Goal: Information Seeking & Learning: Learn about a topic

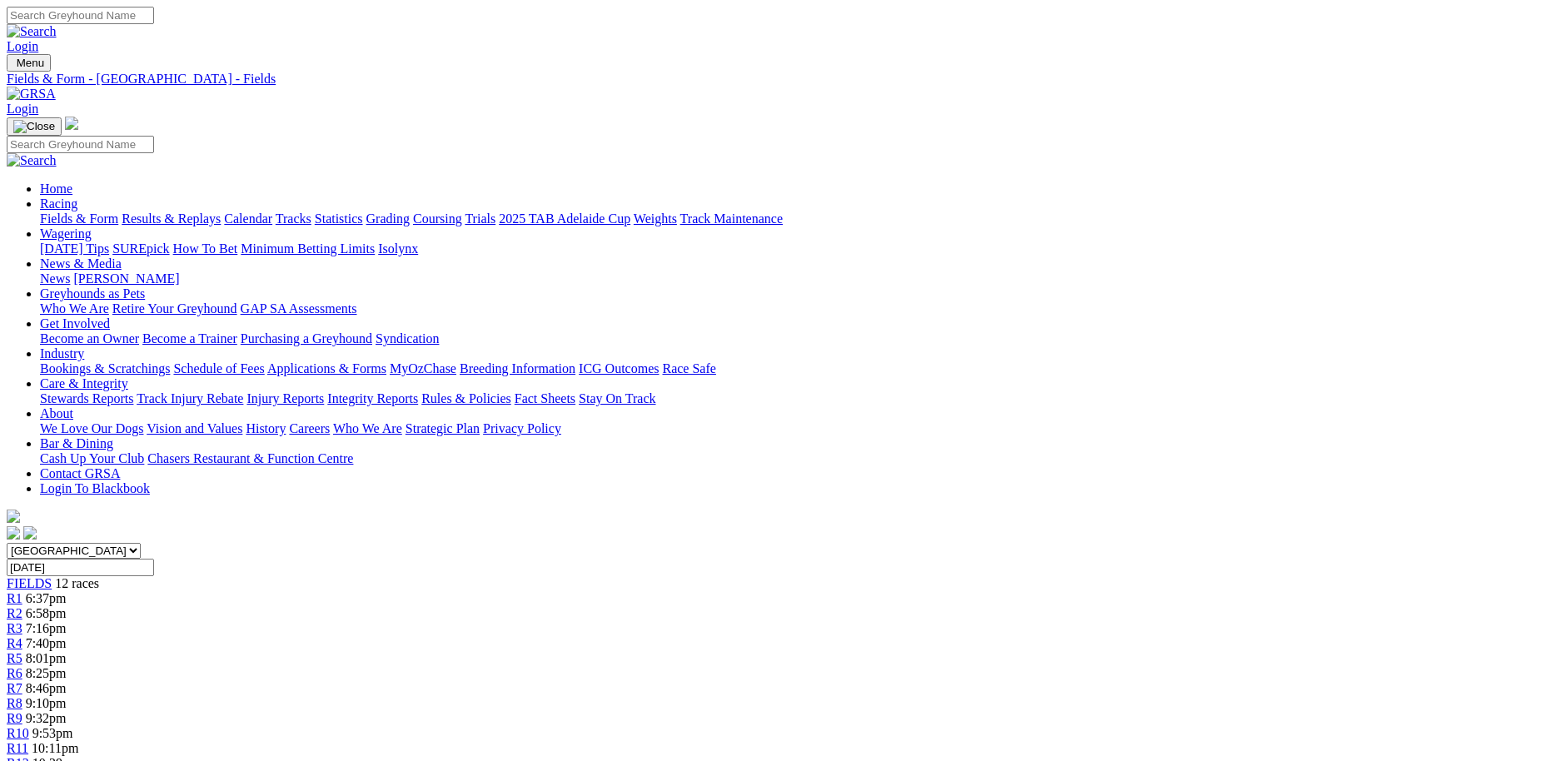
scroll to position [228, 0]
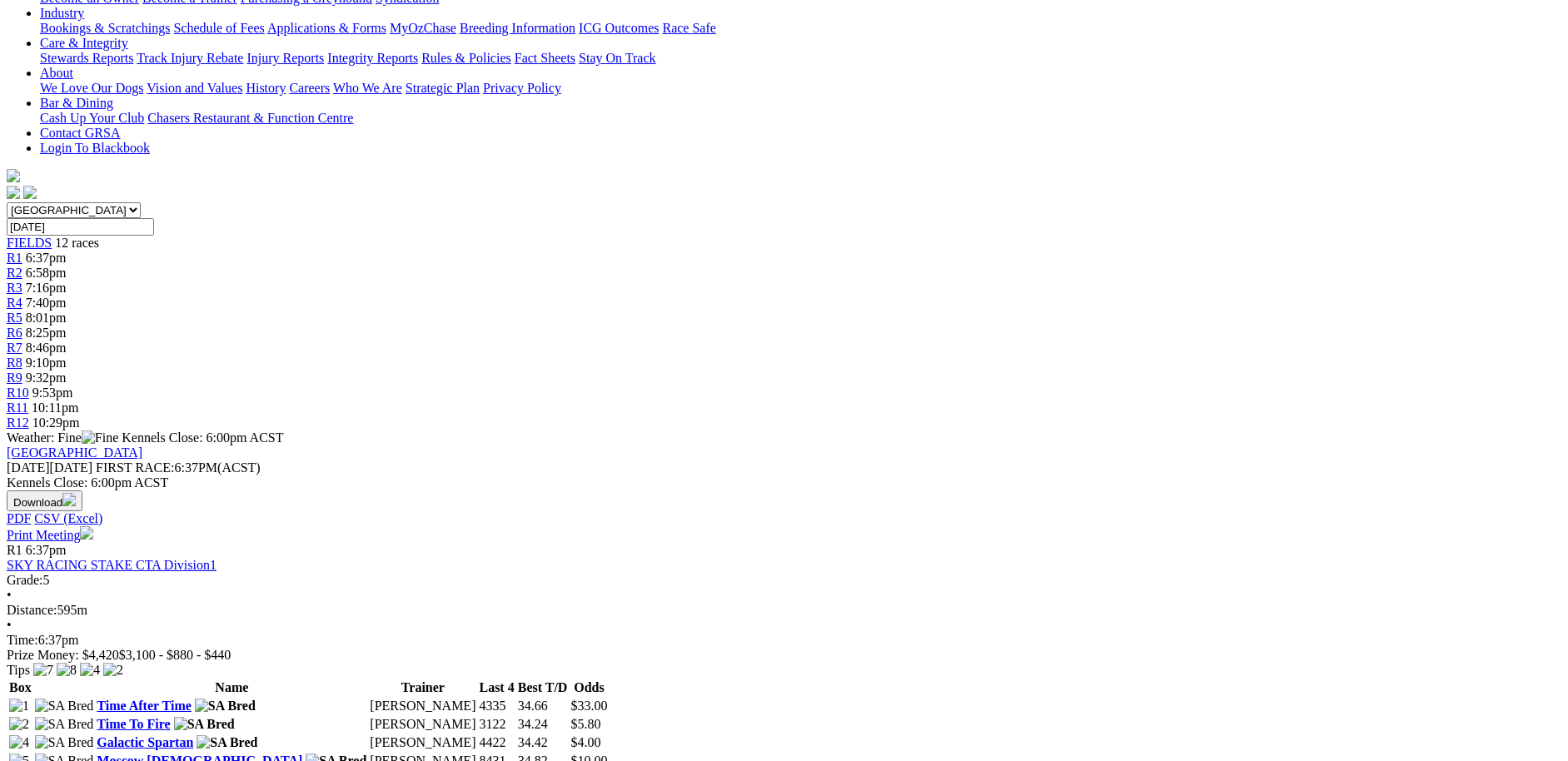
scroll to position [342, 0]
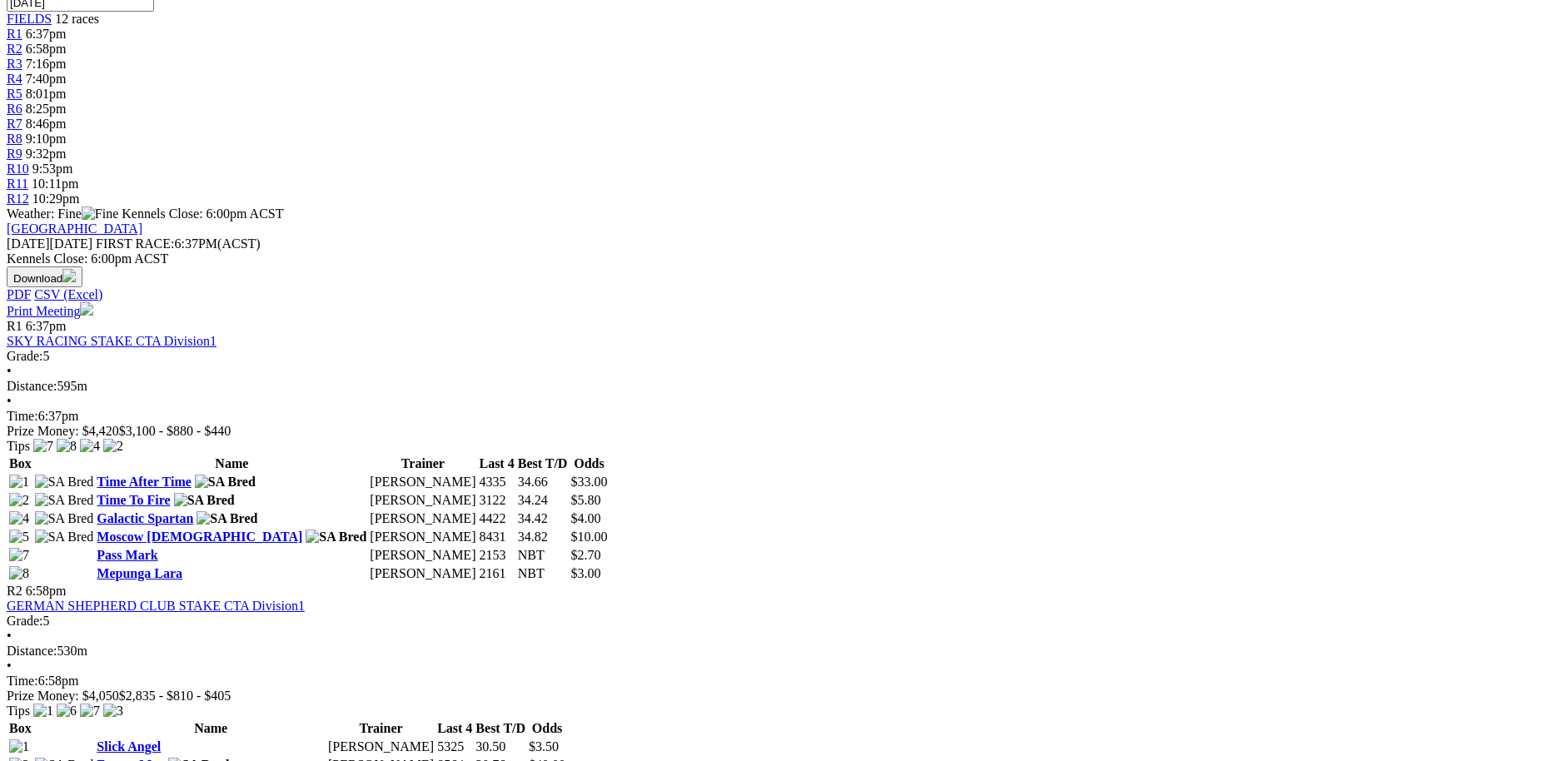
scroll to position [571, 0]
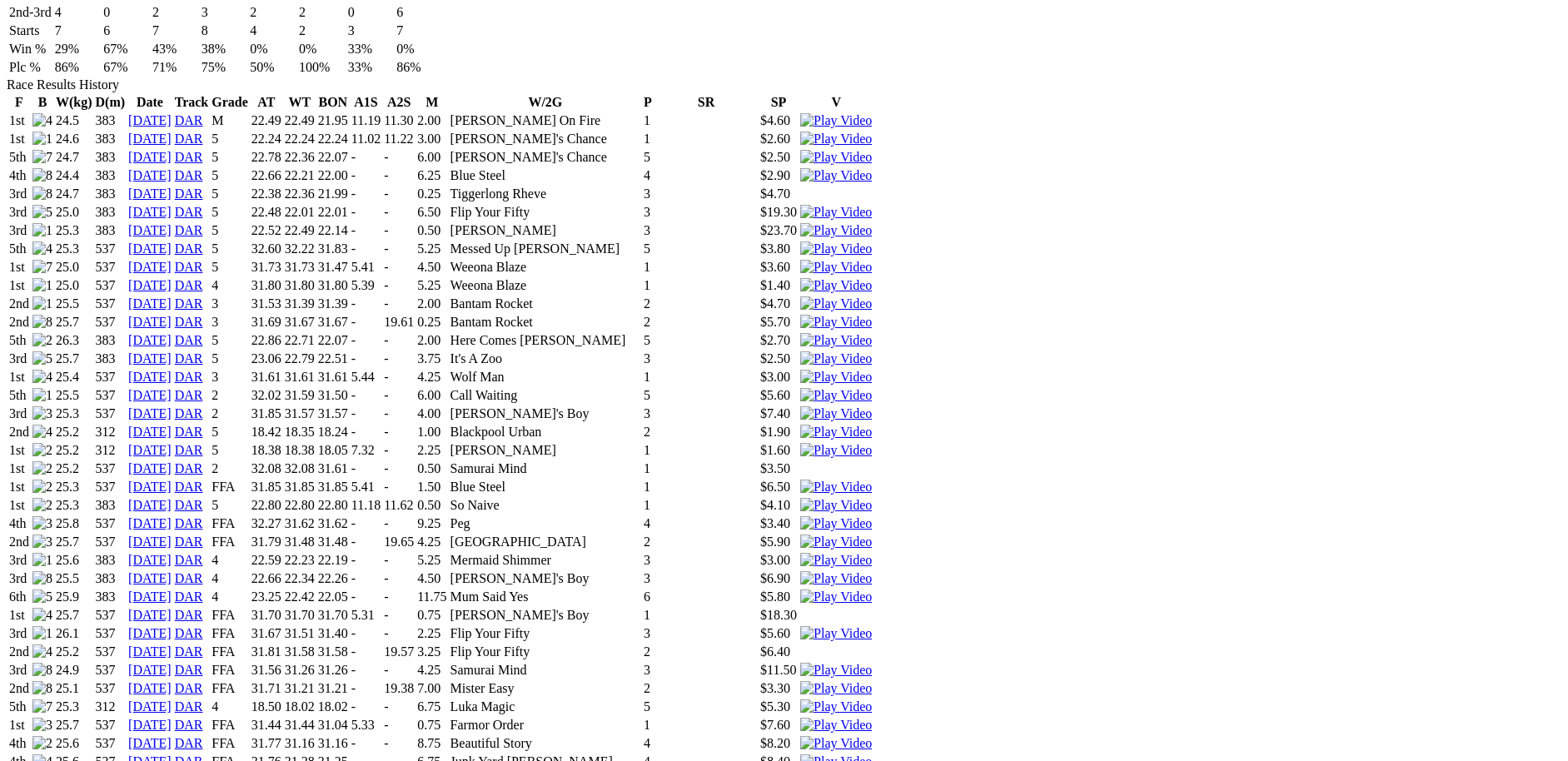
scroll to position [1027, 0]
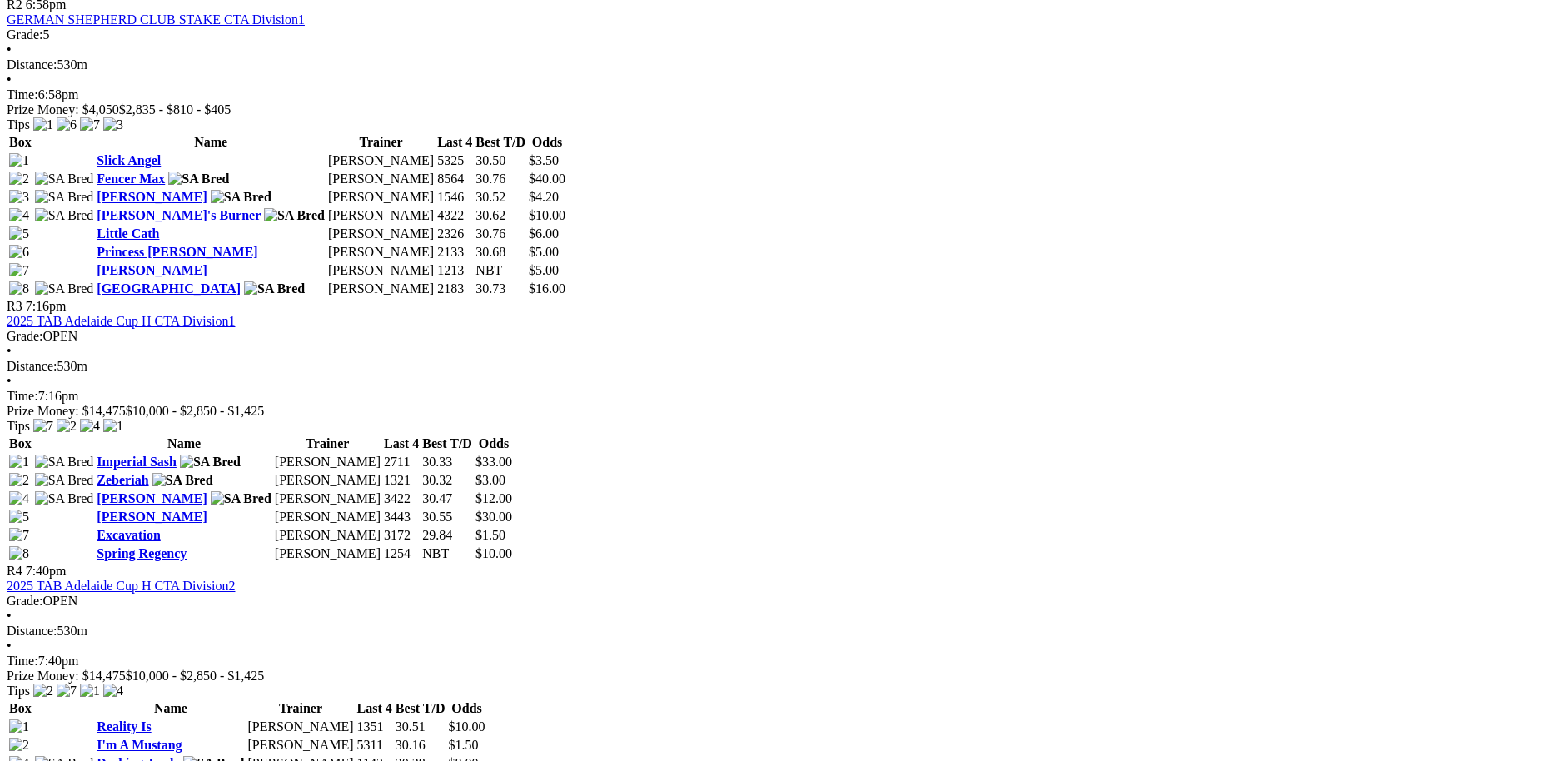
scroll to position [1141, 0]
